Goal: Task Accomplishment & Management: Manage account settings

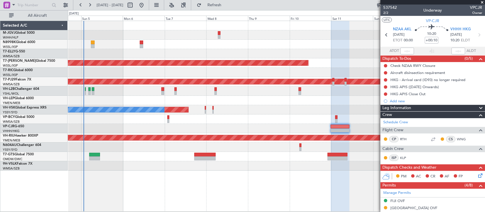
scroll to position [177, 0]
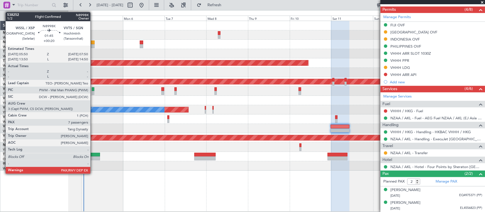
click at [93, 43] on div at bounding box center [93, 43] width 4 height 4
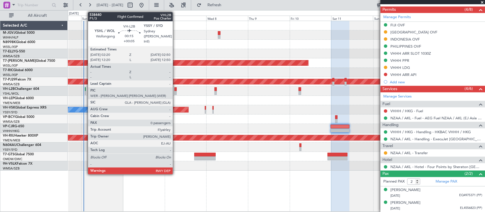
click at [85, 93] on div at bounding box center [85, 93] width 1 height 4
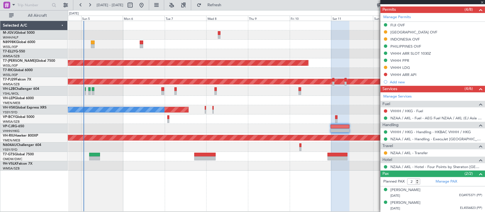
type input "+00:05"
type input "0"
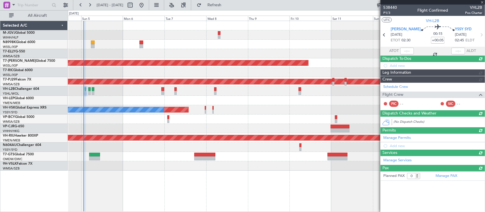
scroll to position [0, 0]
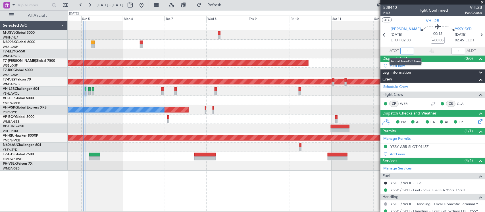
click at [406, 51] on input "text" at bounding box center [407, 51] width 14 height 7
type input "01:23"
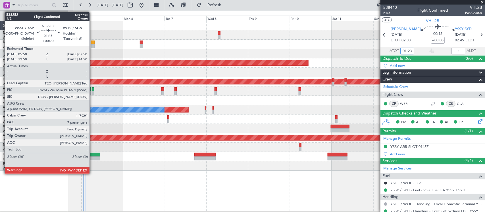
click at [92, 43] on div at bounding box center [93, 43] width 4 height 4
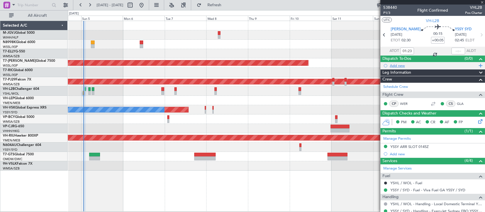
type input "+00:20"
type input "7"
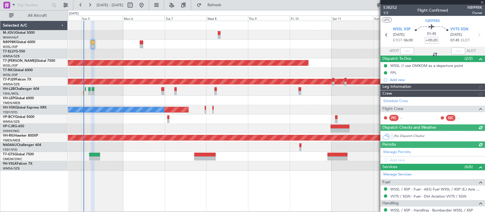
type input "[PERSON_NAME] (BTA)"
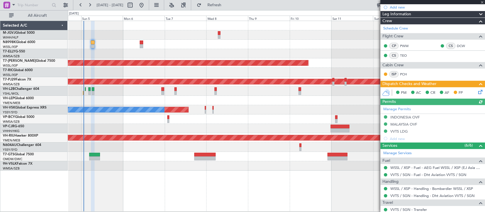
scroll to position [47, 0]
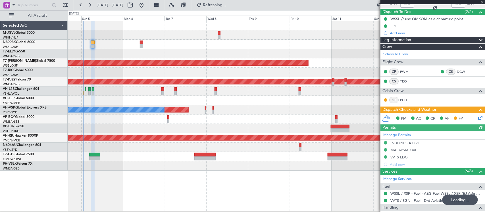
click at [477, 117] on icon at bounding box center [479, 117] width 5 height 5
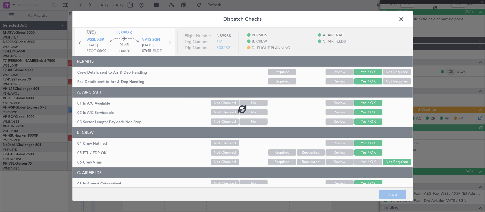
type input "[PERSON_NAME] (BTA)"
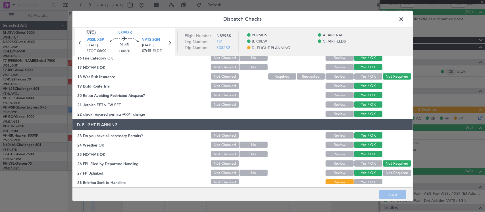
scroll to position [223, 0]
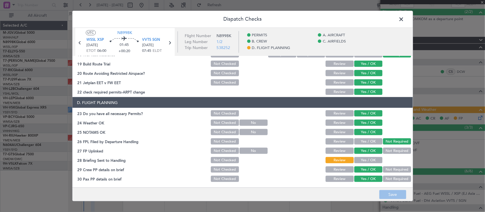
click at [366, 158] on button "Yes / OK" at bounding box center [368, 160] width 28 height 6
click at [404, 16] on span at bounding box center [404, 20] width 0 height 11
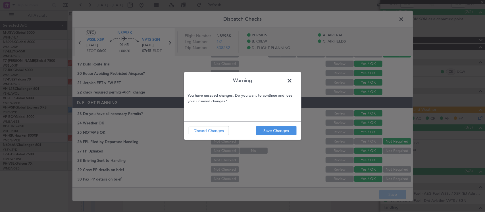
click at [284, 126] on footer "Save Changes Discard Changes" at bounding box center [242, 131] width 117 height 18
click at [284, 129] on button "Save Changes" at bounding box center [276, 130] width 40 height 9
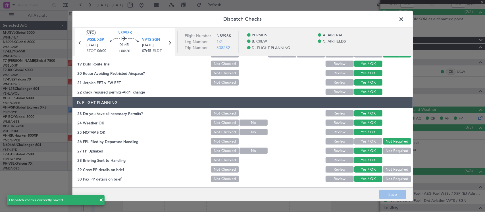
click at [404, 17] on span at bounding box center [404, 20] width 0 height 11
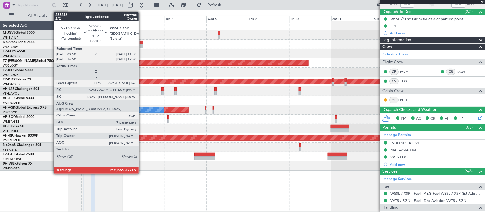
click at [141, 42] on div at bounding box center [141, 43] width 4 height 4
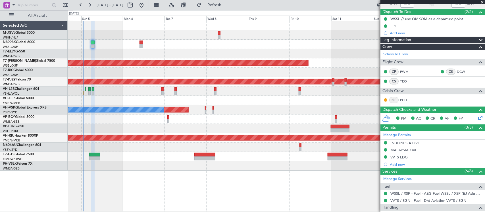
scroll to position [0, 0]
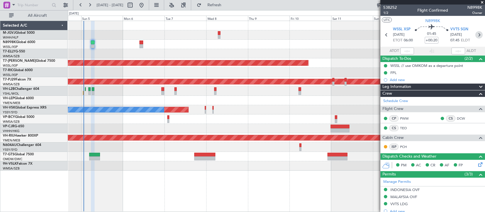
click at [475, 35] on icon at bounding box center [478, 34] width 7 height 7
type input "+00:10"
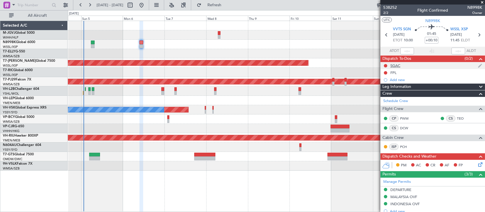
click at [398, 66] on div "SGAC" at bounding box center [395, 65] width 10 height 5
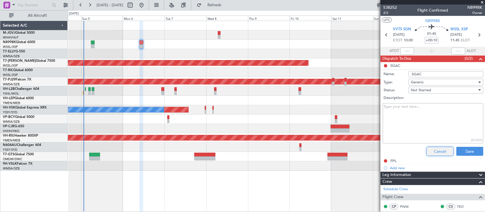
click at [426, 151] on button "Cancel" at bounding box center [439, 151] width 27 height 9
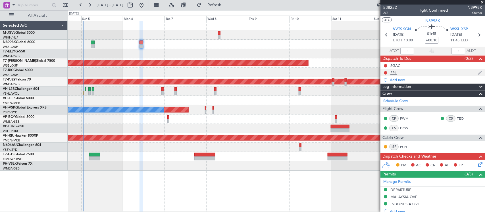
click at [393, 74] on div "FPL" at bounding box center [393, 72] width 6 height 5
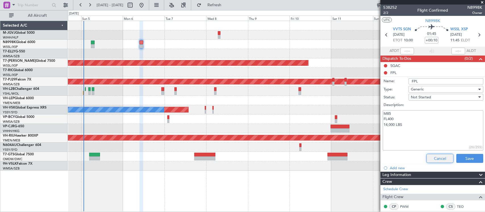
click at [432, 160] on button "Cancel" at bounding box center [439, 158] width 27 height 9
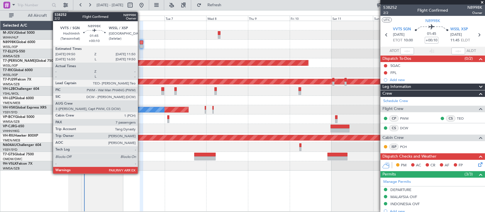
click at [141, 44] on div at bounding box center [142, 43] width 4 height 4
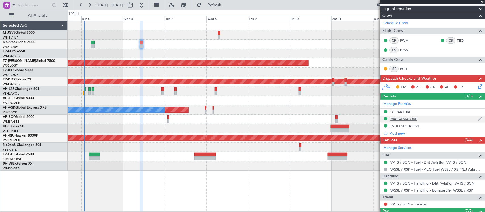
scroll to position [118, 0]
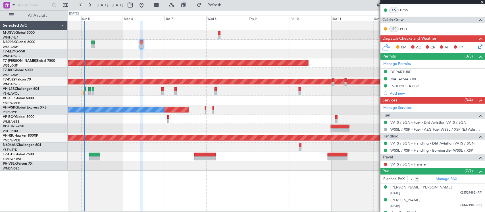
click at [404, 123] on link "VVTS / SGN - Fuel - Dht Aviation VVTS / SGN" at bounding box center [428, 122] width 76 height 5
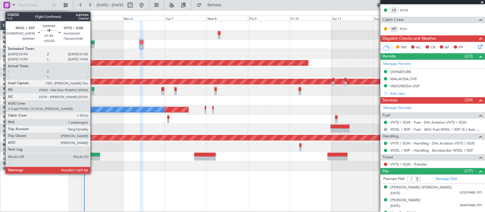
click at [93, 44] on div at bounding box center [93, 43] width 4 height 4
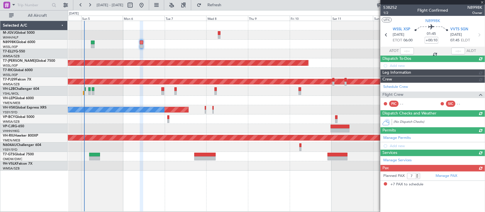
type input "+00:20"
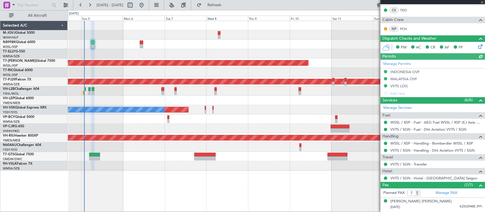
type input "[PERSON_NAME] (BTA)"
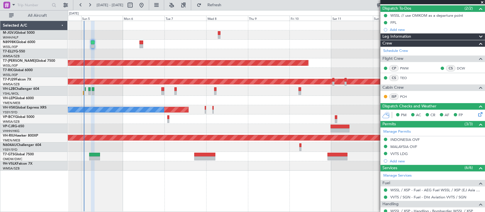
scroll to position [118, 0]
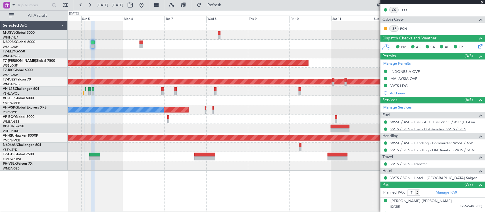
click at [406, 130] on link "VVTS / SGN - Fuel - Dht Aviation VVTS / SGN" at bounding box center [428, 129] width 76 height 5
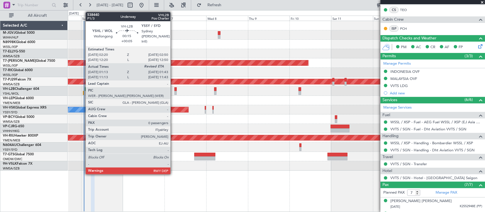
click at [83, 93] on div at bounding box center [83, 93] width 1 height 4
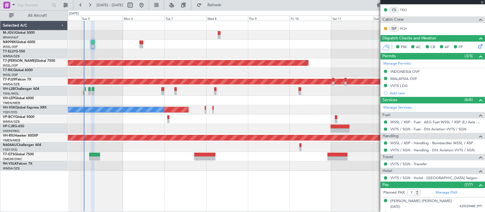
type input "+00:05"
type input "01:23"
type input "0"
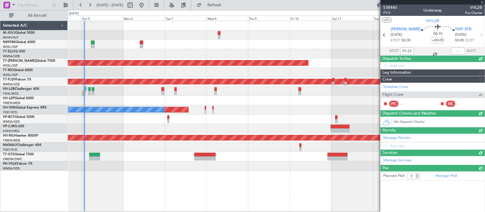
scroll to position [0, 0]
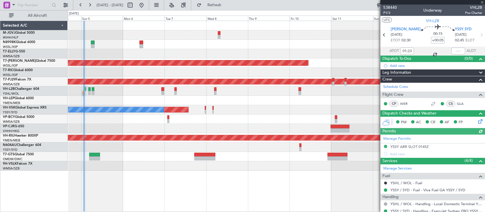
click at [457, 49] on div at bounding box center [458, 51] width 14 height 7
click at [455, 51] on div at bounding box center [458, 51] width 14 height 7
click at [456, 51] on input "text" at bounding box center [458, 51] width 14 height 7
type input "01:41"
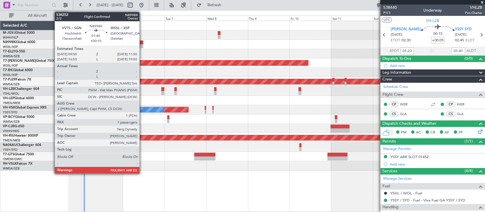
click at [142, 46] on div at bounding box center [141, 46] width 4 height 4
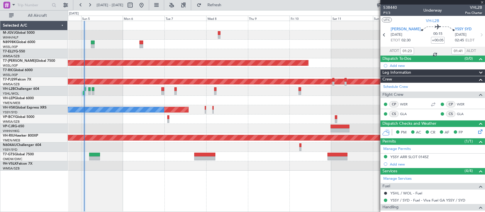
type input "+00:10"
type input "7"
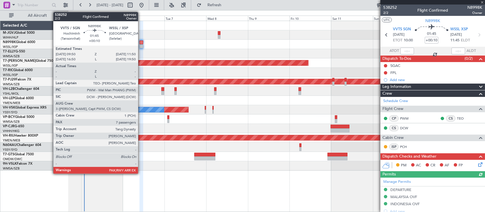
click at [141, 43] on div at bounding box center [141, 43] width 4 height 4
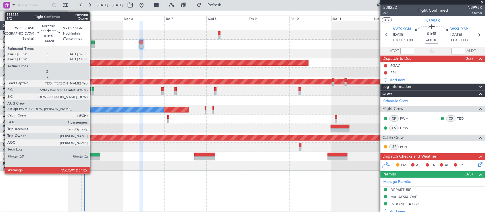
click at [93, 44] on div at bounding box center [93, 46] width 4 height 4
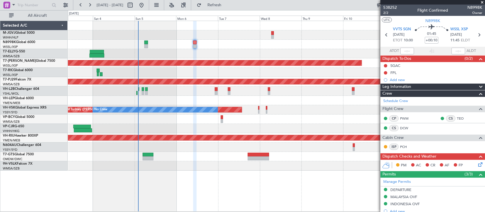
click at [259, 53] on div at bounding box center [276, 53] width 417 height 9
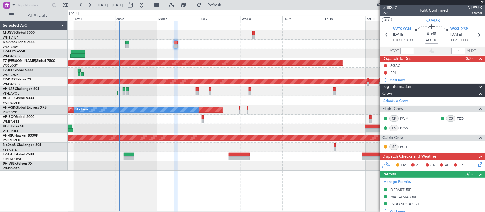
click at [240, 52] on div at bounding box center [276, 53] width 417 height 9
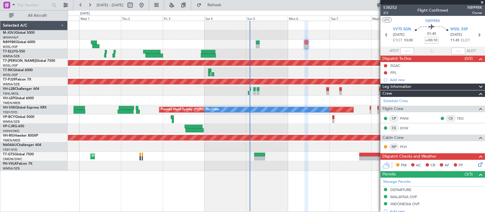
click at [270, 53] on div at bounding box center [276, 53] width 417 height 9
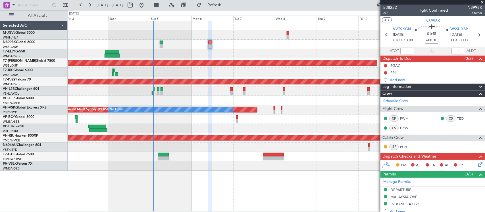
click at [145, 52] on div at bounding box center [276, 53] width 417 height 9
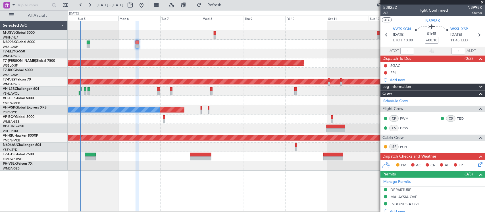
click at [130, 122] on div at bounding box center [276, 119] width 417 height 9
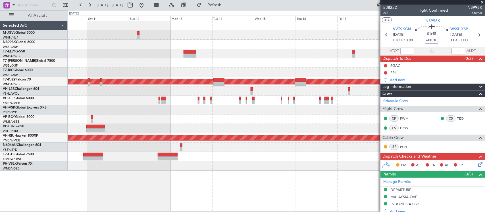
click at [196, 102] on div "Planned Maint [GEOGRAPHIC_DATA] (Seletar) Planned Maint [GEOGRAPHIC_DATA] (Sult…" at bounding box center [276, 96] width 417 height 150
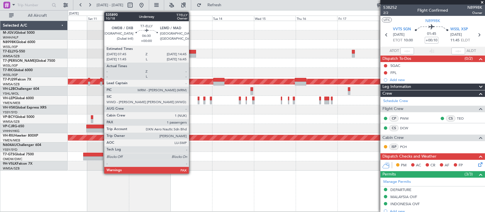
click at [192, 55] on div at bounding box center [189, 56] width 12 height 4
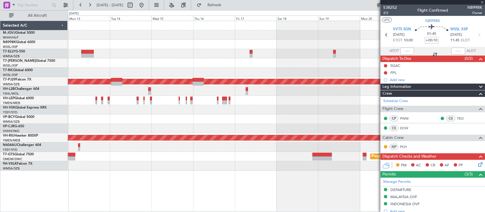
click at [152, 72] on div "Planned Maint [GEOGRAPHIC_DATA] (Sultan [PERSON_NAME] [PERSON_NAME] - Subang) P…" at bounding box center [276, 96] width 417 height 150
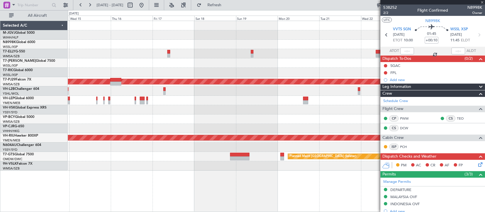
type input "1"
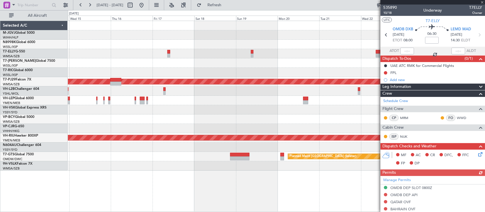
click at [281, 65] on div at bounding box center [276, 62] width 417 height 9
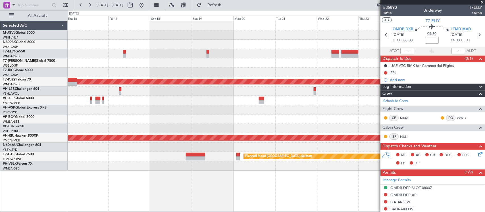
click at [359, 125] on div at bounding box center [276, 128] width 417 height 9
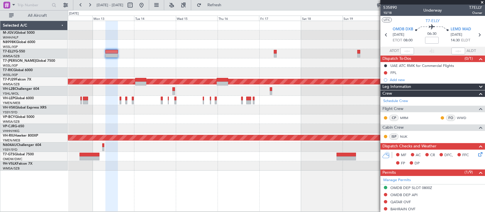
click at [277, 108] on div at bounding box center [276, 109] width 417 height 9
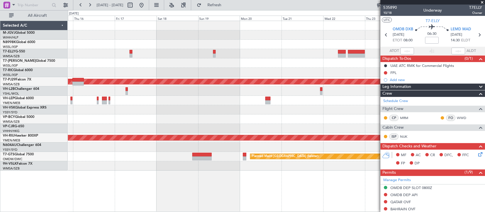
click at [156, 122] on div "Planned Maint [GEOGRAPHIC_DATA] (Sultan [PERSON_NAME] [PERSON_NAME] - Subang) P…" at bounding box center [276, 96] width 417 height 150
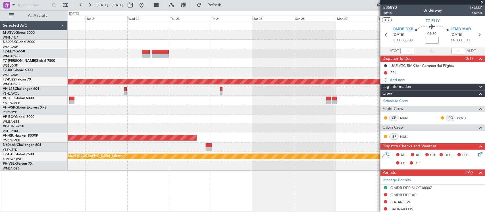
click at [133, 126] on div "Planned Maint [GEOGRAPHIC_DATA] (Sultan [PERSON_NAME] [PERSON_NAME] - Subang) P…" at bounding box center [276, 96] width 417 height 150
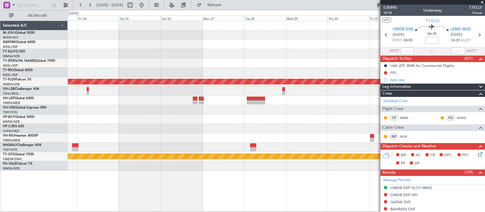
click at [179, 125] on div "Planned Maint [GEOGRAPHIC_DATA] (Sultan [PERSON_NAME] [PERSON_NAME] - Subang) P…" at bounding box center [276, 96] width 417 height 150
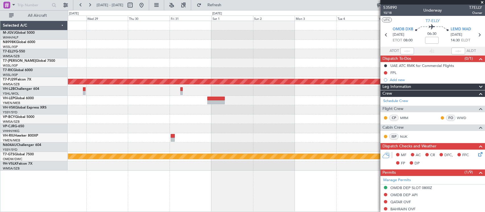
click at [178, 133] on div "Planned Maint [GEOGRAPHIC_DATA] (Sultan [PERSON_NAME] [PERSON_NAME] - Subang) P…" at bounding box center [276, 96] width 417 height 150
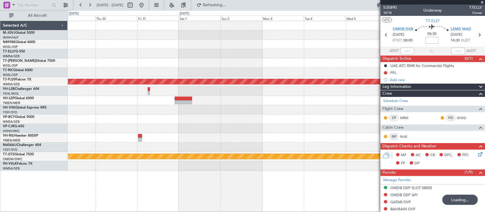
click at [233, 124] on div at bounding box center [276, 119] width 417 height 9
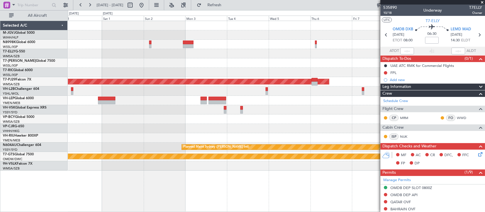
click at [195, 77] on div "Planned Maint [GEOGRAPHIC_DATA] (Sultan [PERSON_NAME] [PERSON_NAME] - Subang) P…" at bounding box center [276, 96] width 417 height 150
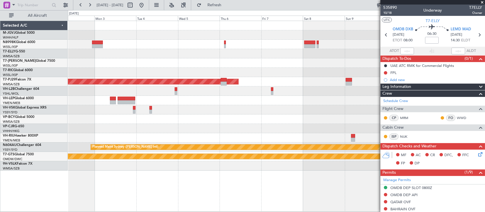
click at [225, 63] on div "Planned Maint [GEOGRAPHIC_DATA] (Sultan [PERSON_NAME] [PERSON_NAME] - Subang) P…" at bounding box center [276, 96] width 417 height 150
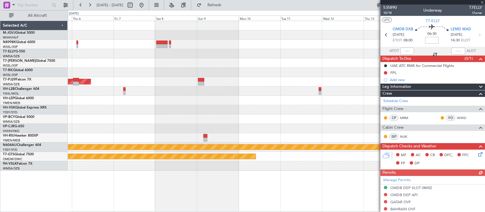
click at [182, 94] on div "Planned Maint [GEOGRAPHIC_DATA] (Sultan [PERSON_NAME] [PERSON_NAME] - Subang) P…" at bounding box center [276, 96] width 417 height 150
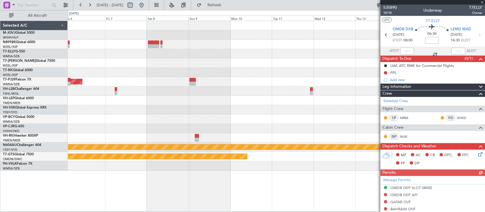
click at [242, 55] on div at bounding box center [276, 53] width 417 height 9
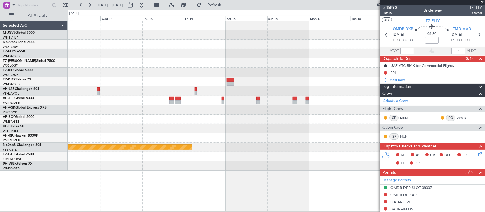
click at [87, 65] on div "Planned Maint Sydney ([PERSON_NAME] Intl) Planned Maint [GEOGRAPHIC_DATA] (Sele…" at bounding box center [276, 96] width 417 height 150
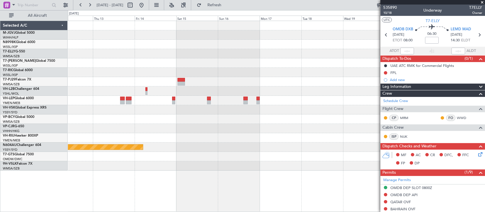
click at [365, 56] on div at bounding box center [276, 53] width 417 height 9
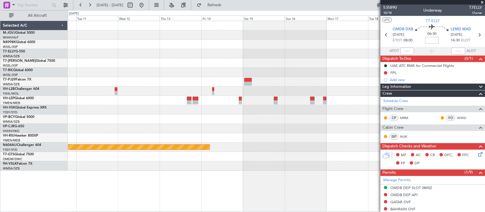
click at [330, 49] on div "Planned Maint Sydney ([PERSON_NAME] Intl) Planned Maint [GEOGRAPHIC_DATA] (Sele…" at bounding box center [276, 96] width 417 height 150
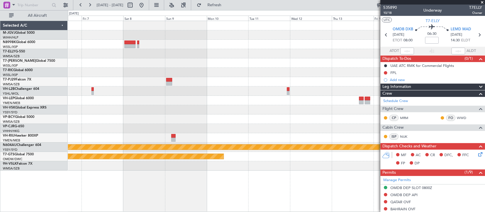
click at [321, 54] on div "Planned Maint [GEOGRAPHIC_DATA] (Sultan [PERSON_NAME] [PERSON_NAME] - Subang) P…" at bounding box center [276, 96] width 417 height 150
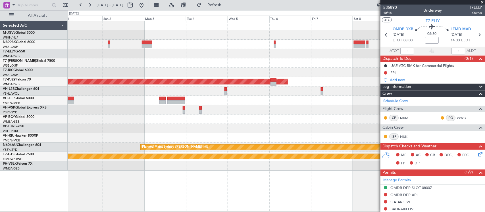
click at [234, 58] on div "Planned Maint [GEOGRAPHIC_DATA] (Sultan [PERSON_NAME] [PERSON_NAME] - Subang) P…" at bounding box center [276, 96] width 417 height 150
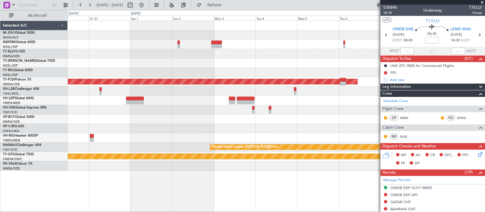
click at [278, 60] on div at bounding box center [276, 62] width 417 height 9
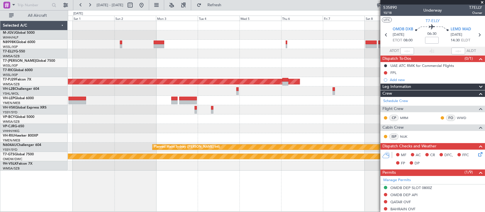
click at [199, 54] on div at bounding box center [276, 53] width 417 height 9
